Goal: Navigation & Orientation: Find specific page/section

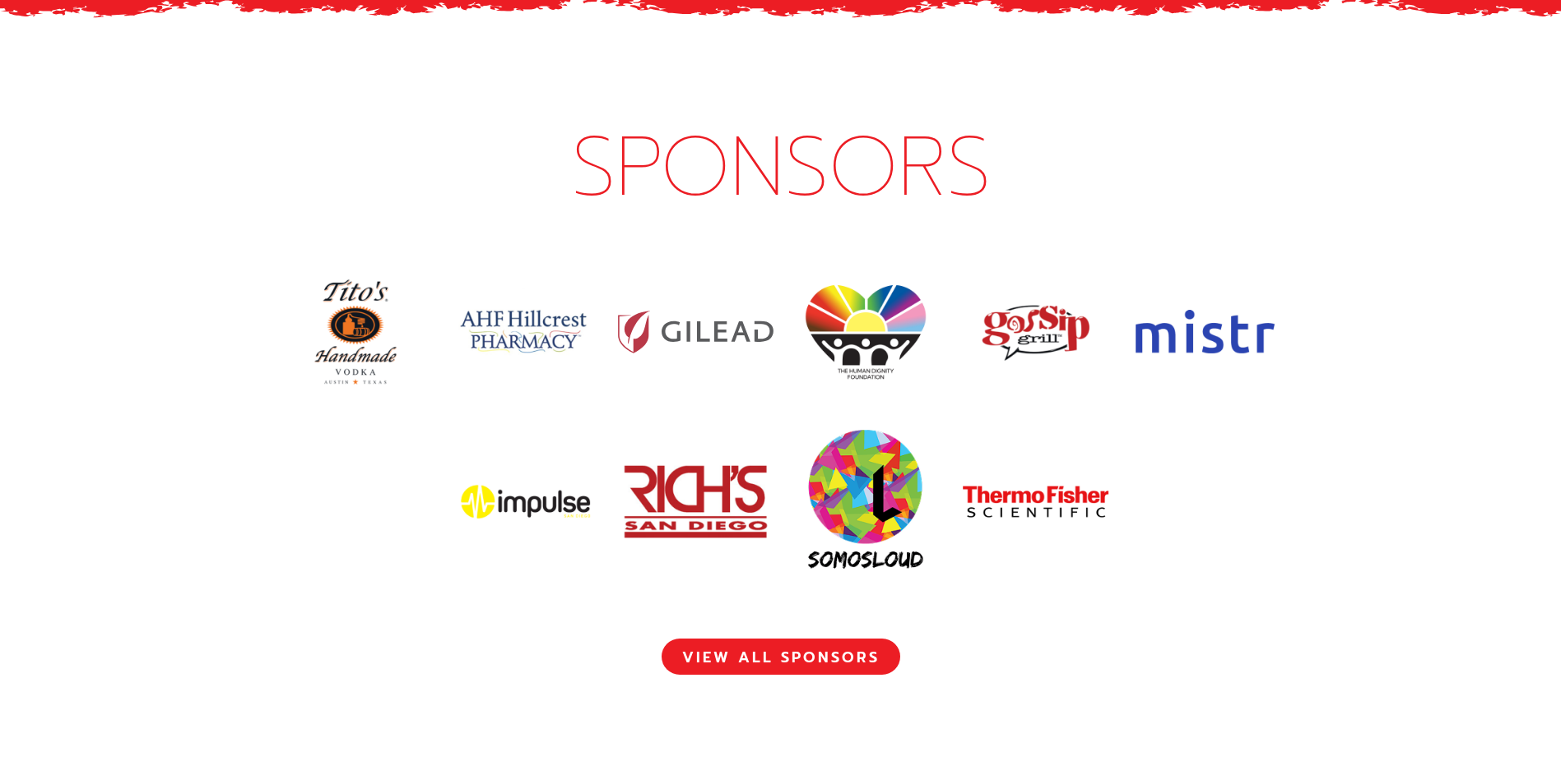
scroll to position [7564, 0]
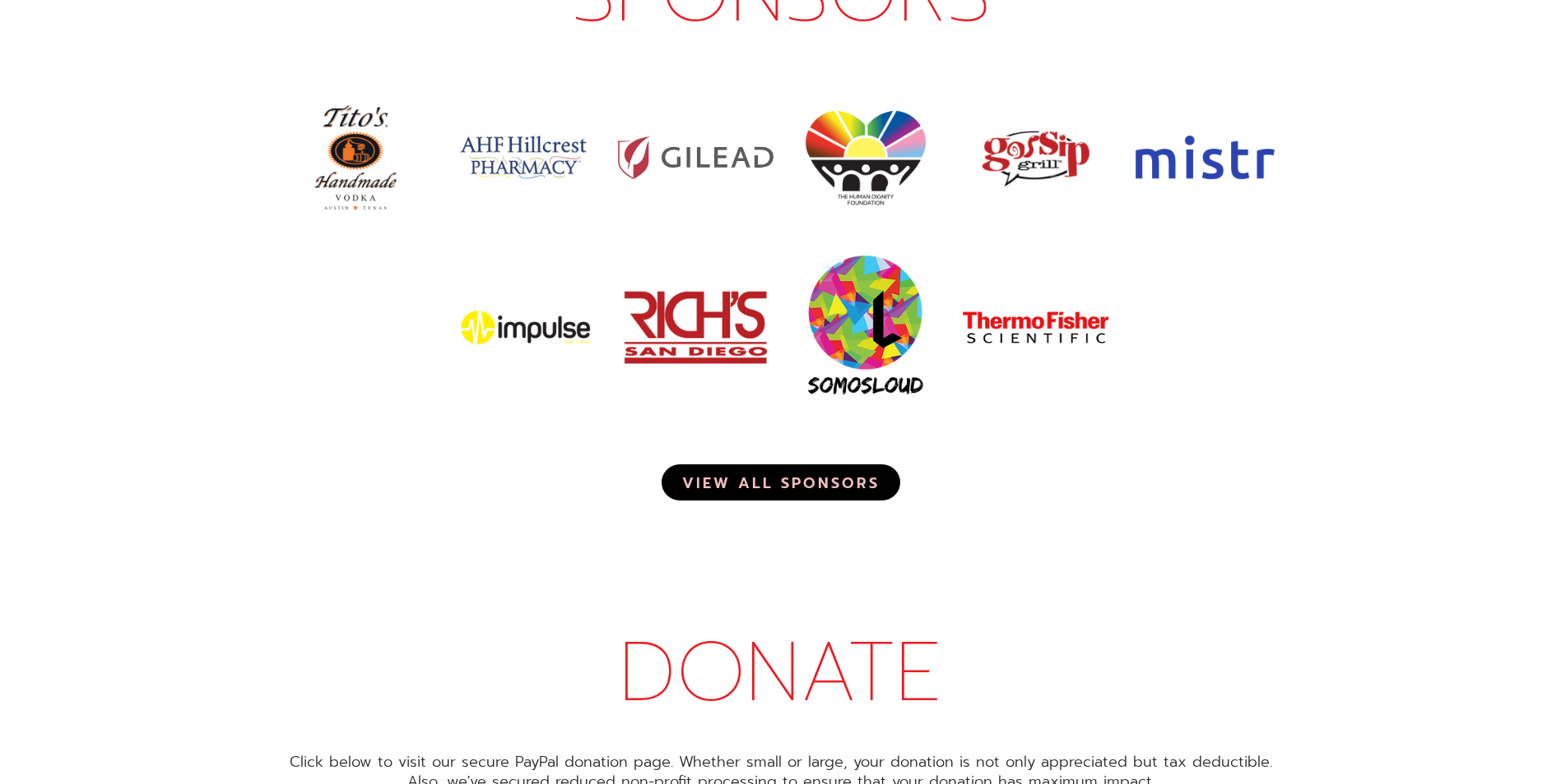
click at [767, 464] on link "VIEW ALL SPONSORS" at bounding box center [781, 482] width 239 height 36
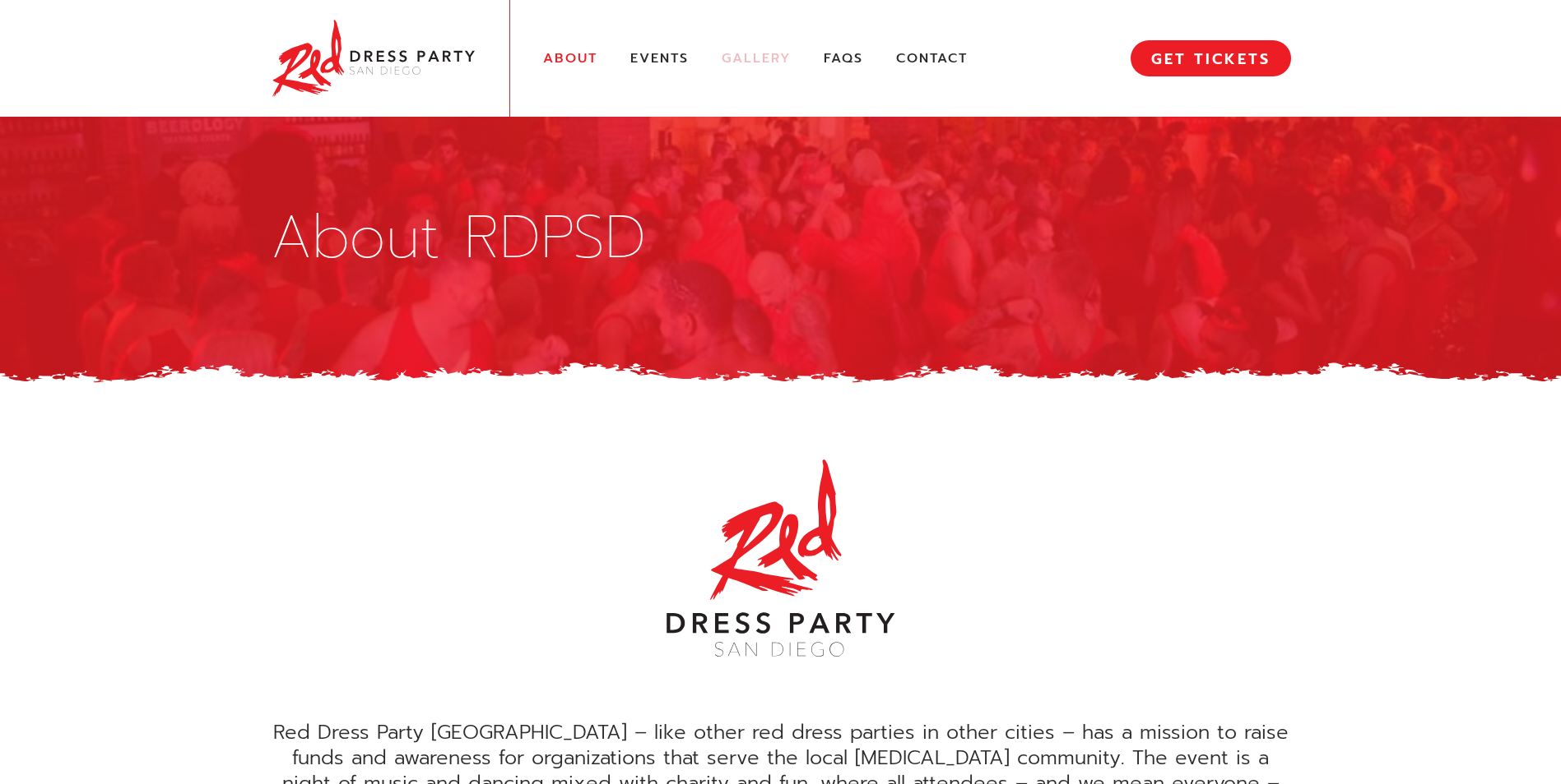
click at [786, 59] on link "Gallery" at bounding box center [756, 59] width 69 height 17
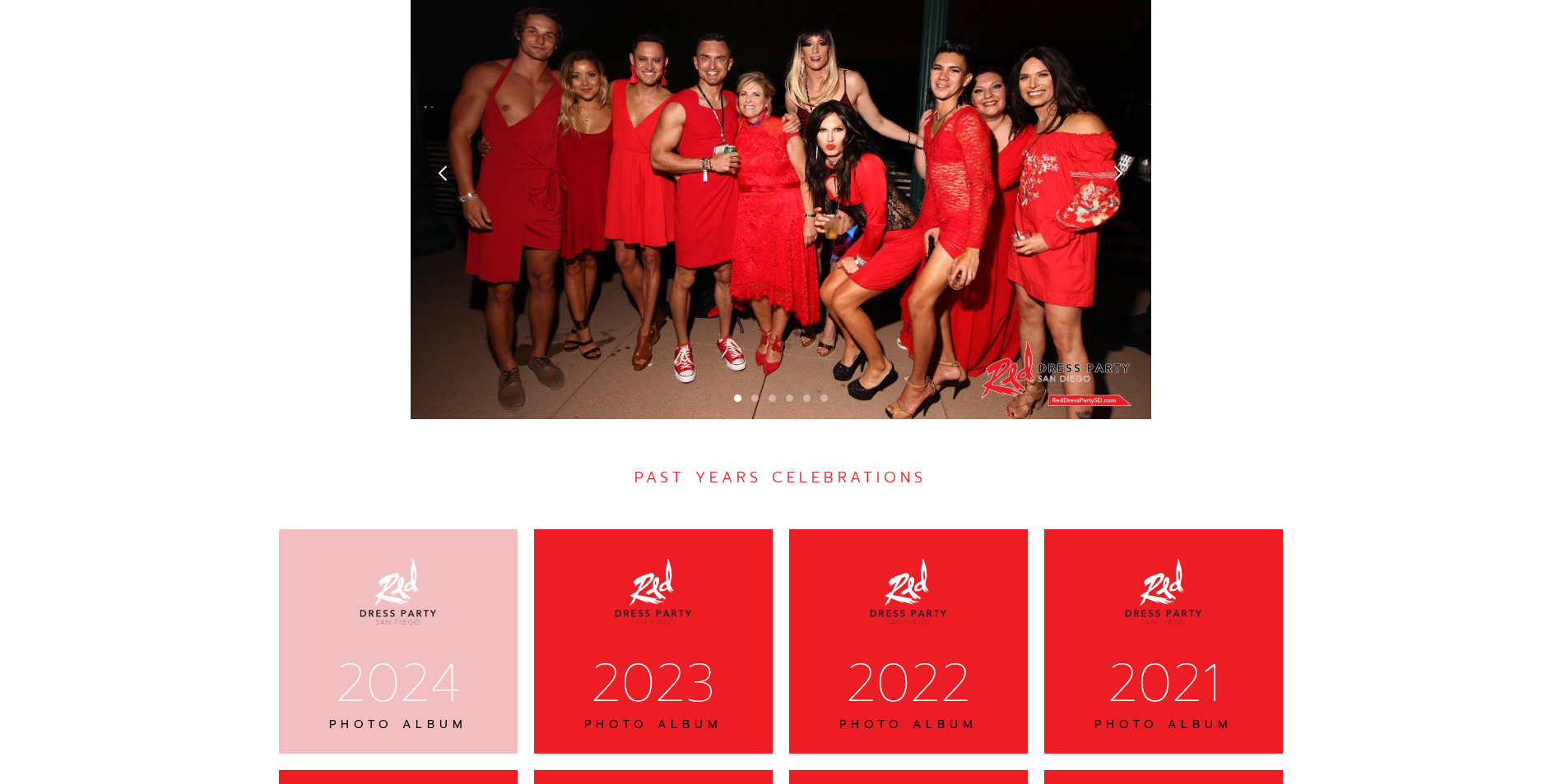
scroll to position [4969, 0]
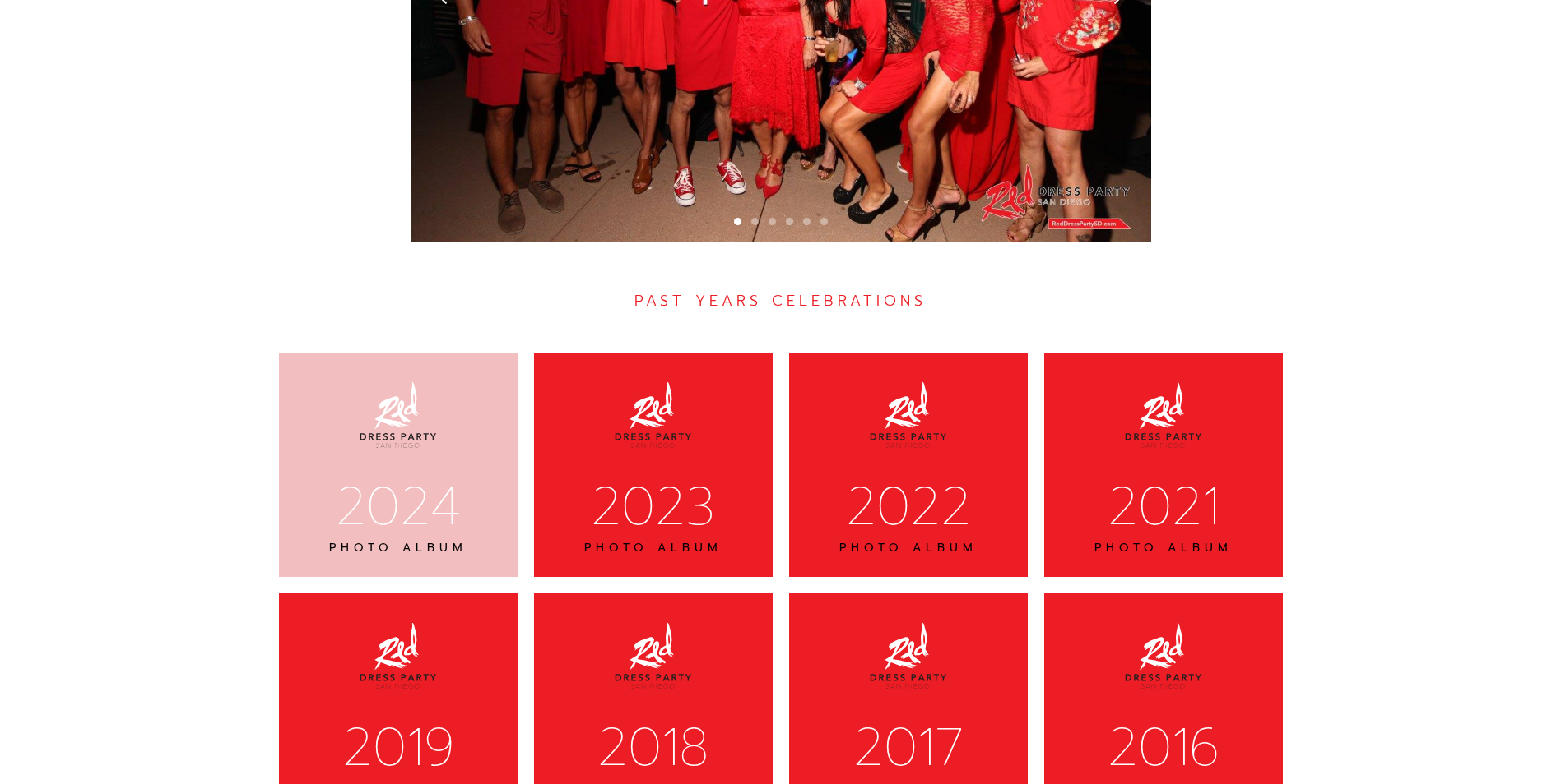
click at [374, 387] on img at bounding box center [398, 415] width 82 height 82
